Goal: Check status: Check status

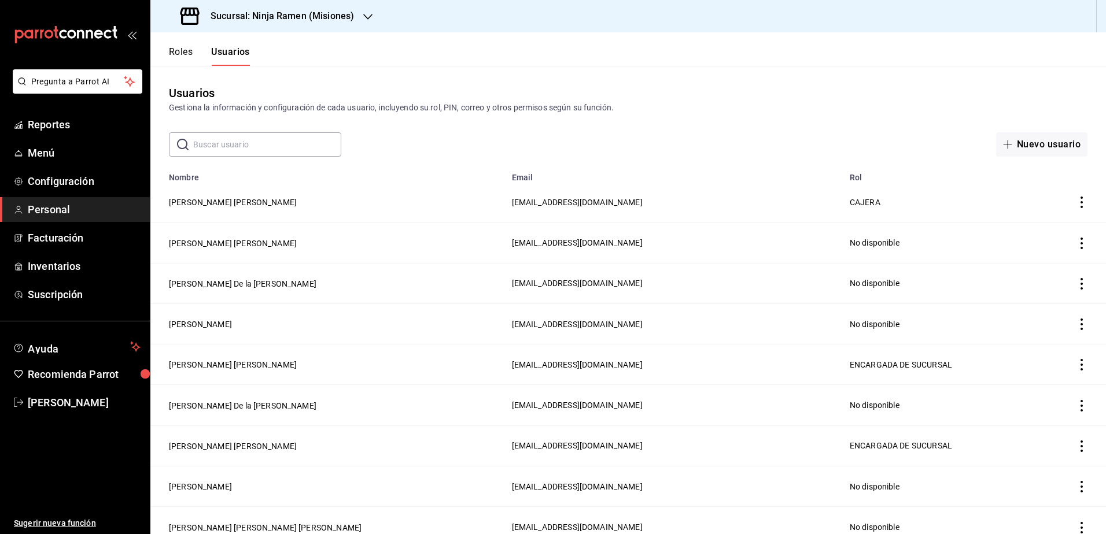
scroll to position [468, 0]
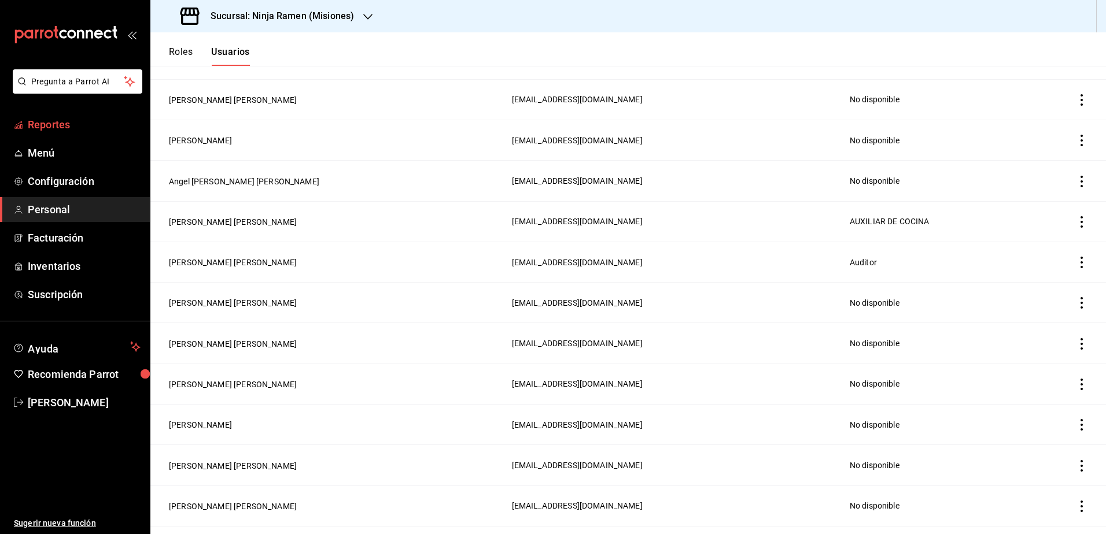
click at [64, 131] on span "Reportes" at bounding box center [84, 125] width 113 height 16
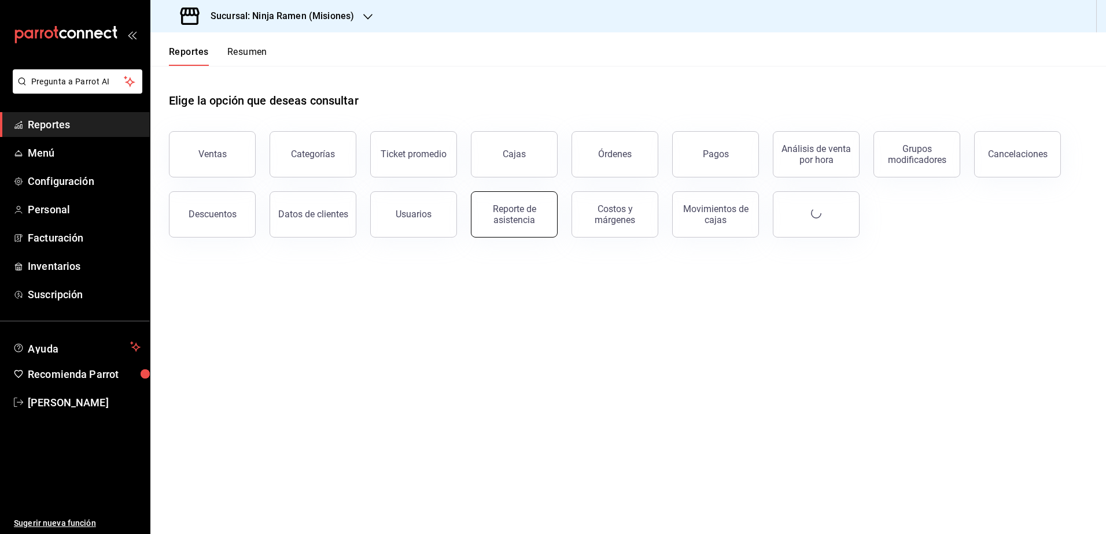
click at [507, 214] on div "Reporte de asistencia" at bounding box center [514, 215] width 72 height 22
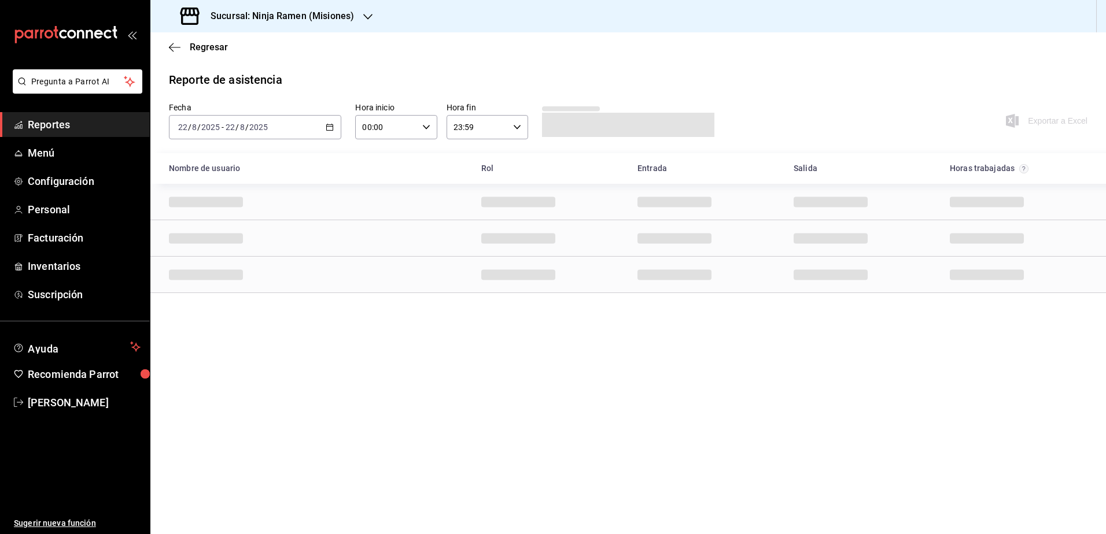
click at [327, 128] on \(Stroke\) "button" at bounding box center [329, 127] width 7 height 6
click at [235, 300] on li "Rango de fechas" at bounding box center [223, 292] width 108 height 26
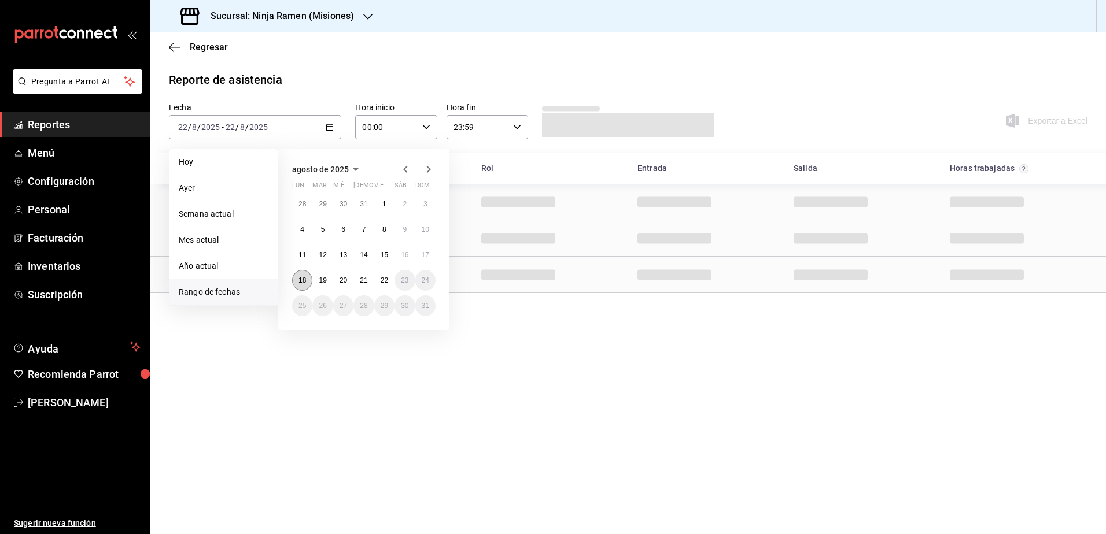
click at [297, 278] on button "18" at bounding box center [302, 280] width 20 height 21
click at [385, 280] on abbr "22" at bounding box center [385, 280] width 8 height 8
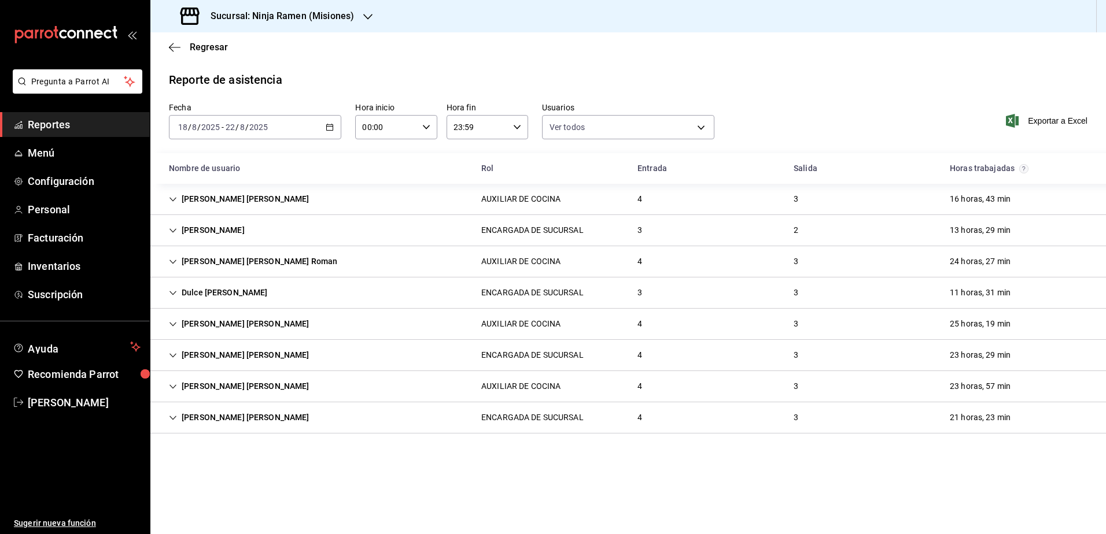
click at [173, 290] on icon "Cell" at bounding box center [173, 293] width 8 height 8
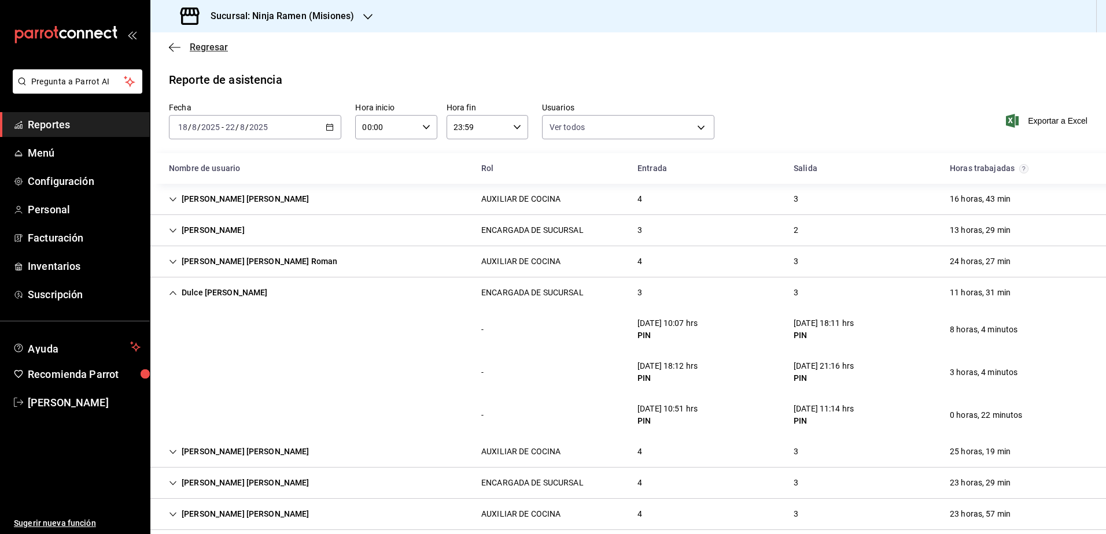
click at [174, 49] on icon "button" at bounding box center [175, 47] width 12 height 10
